Goal: Navigation & Orientation: Find specific page/section

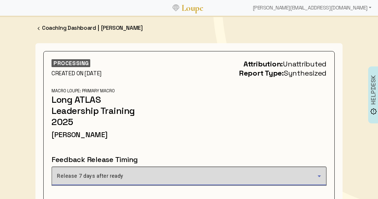
scroll to position [11, 0]
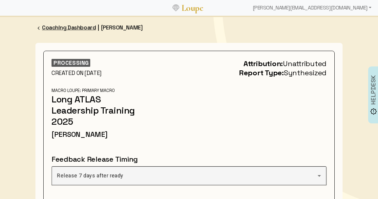
click at [66, 27] on link "Coaching Dashboard" at bounding box center [69, 27] width 54 height 7
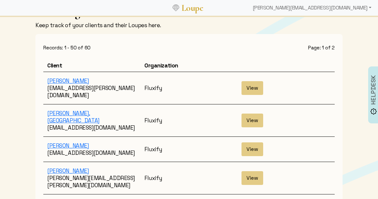
scroll to position [25, 0]
